Goal: Information Seeking & Learning: Learn about a topic

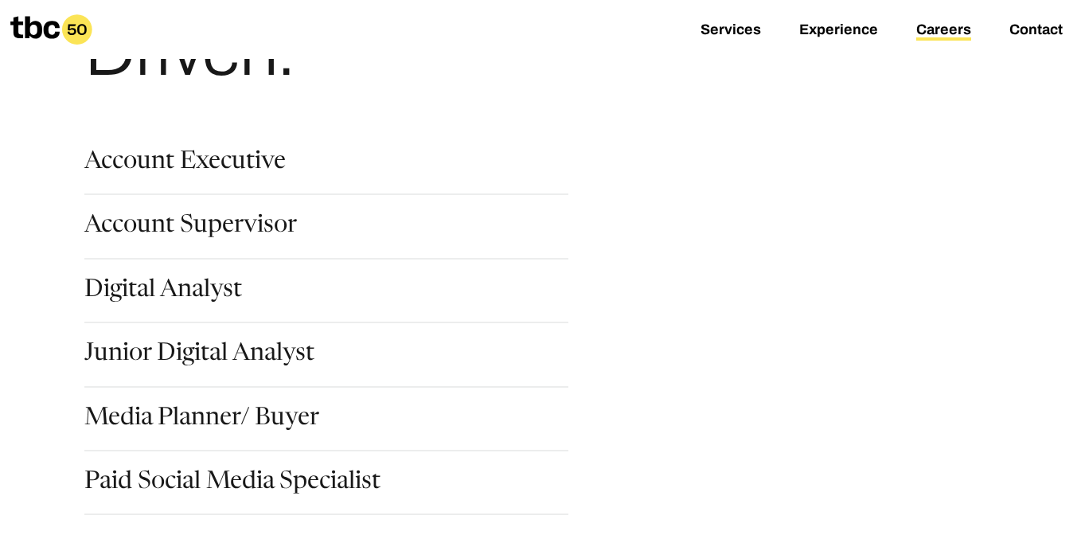
scroll to position [236, 0]
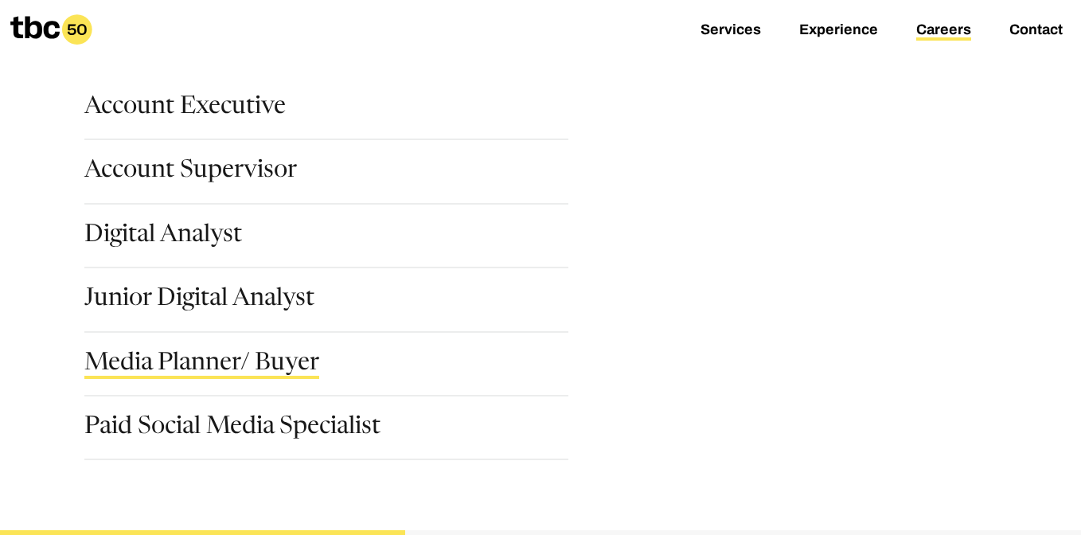
click at [246, 358] on link "Media Planner/ Buyer" at bounding box center [201, 365] width 235 height 27
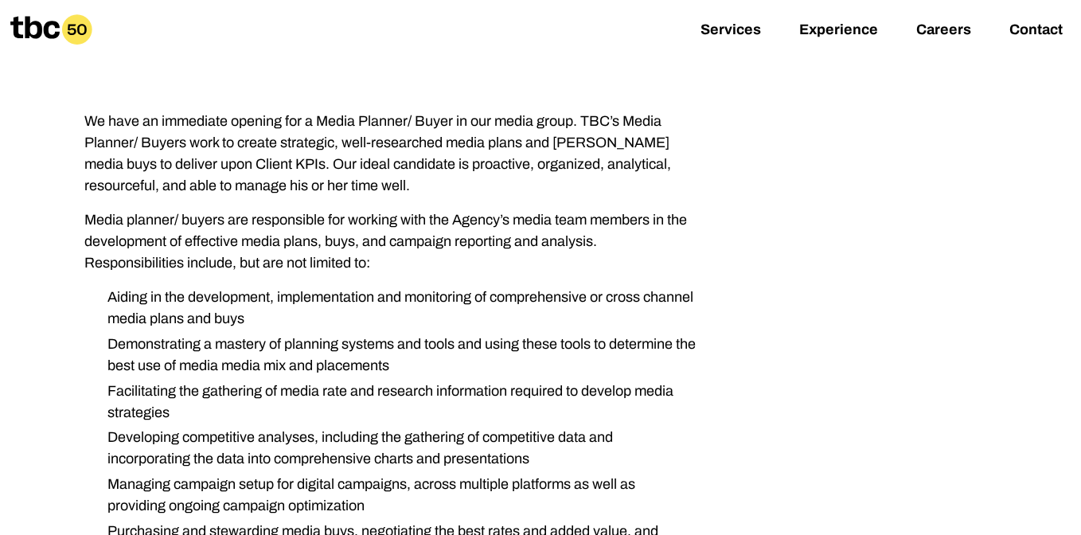
scroll to position [159, 0]
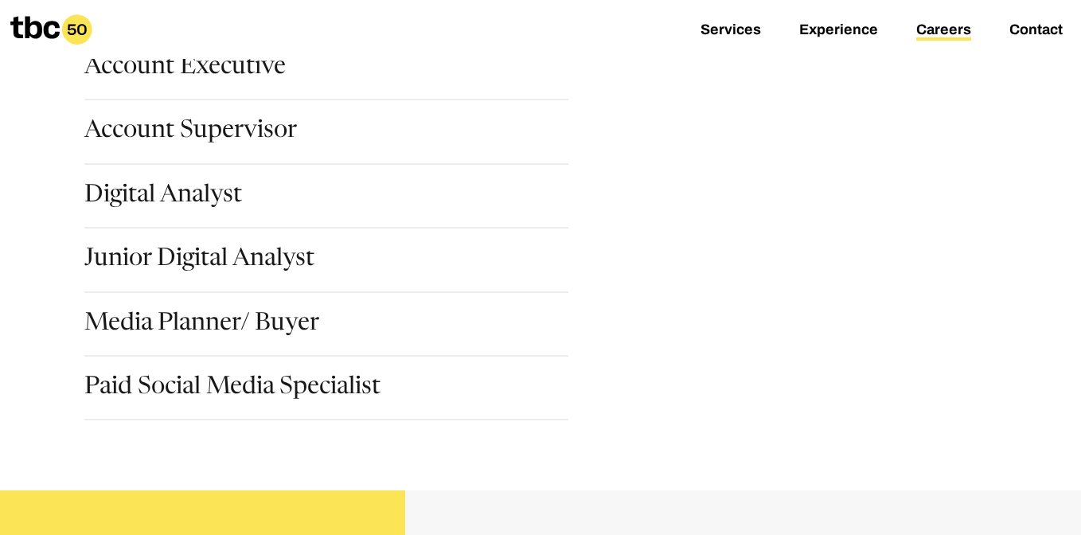
scroll to position [279, 0]
